Goal: Information Seeking & Learning: Learn about a topic

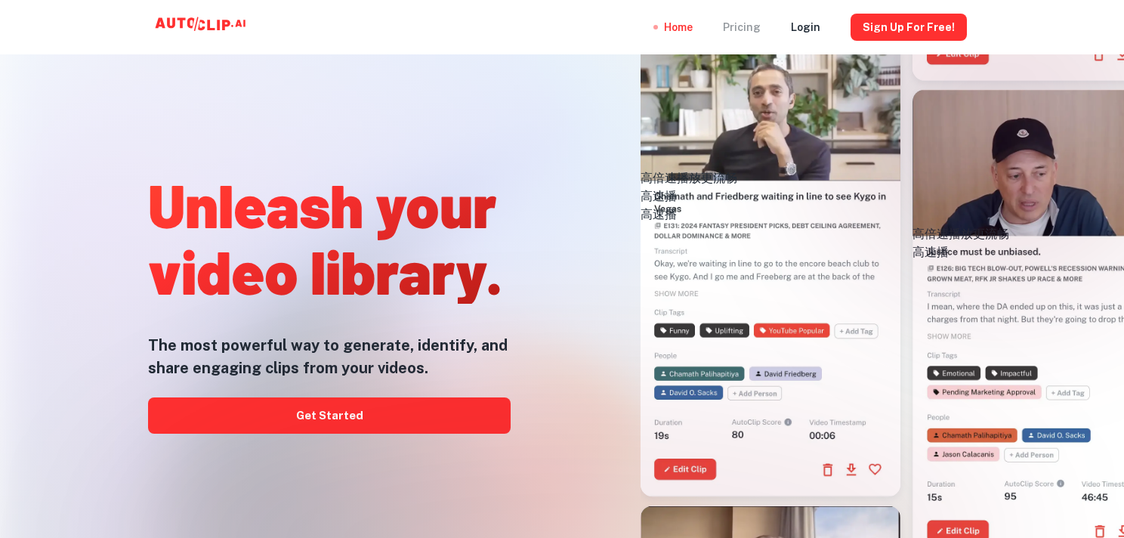
click at [748, 28] on div "Pricing" at bounding box center [742, 27] width 38 height 54
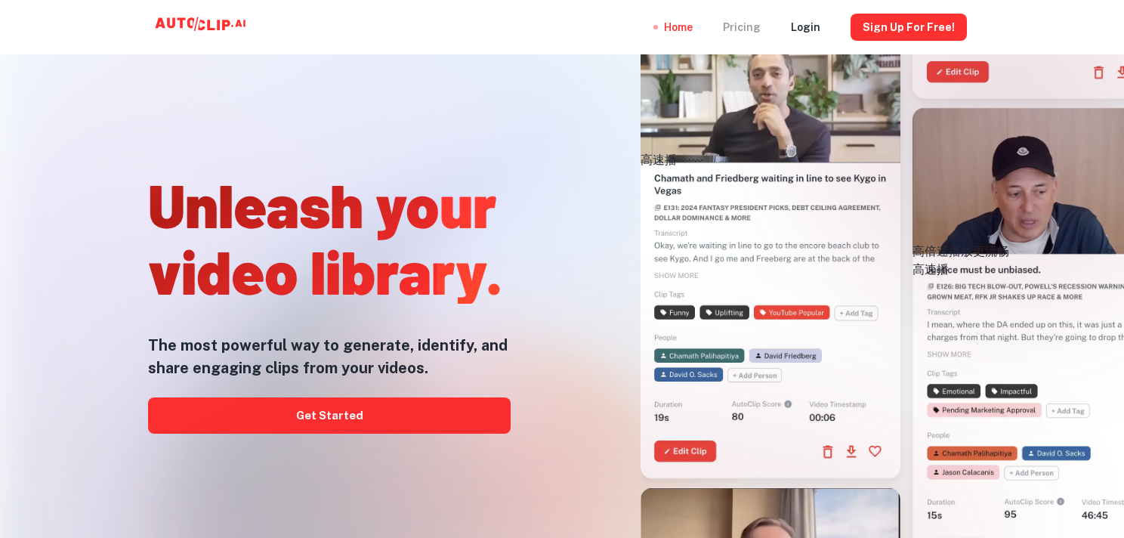
click at [748, 28] on div "Pricing" at bounding box center [742, 27] width 38 height 54
